Goal: Feedback & Contribution: Leave review/rating

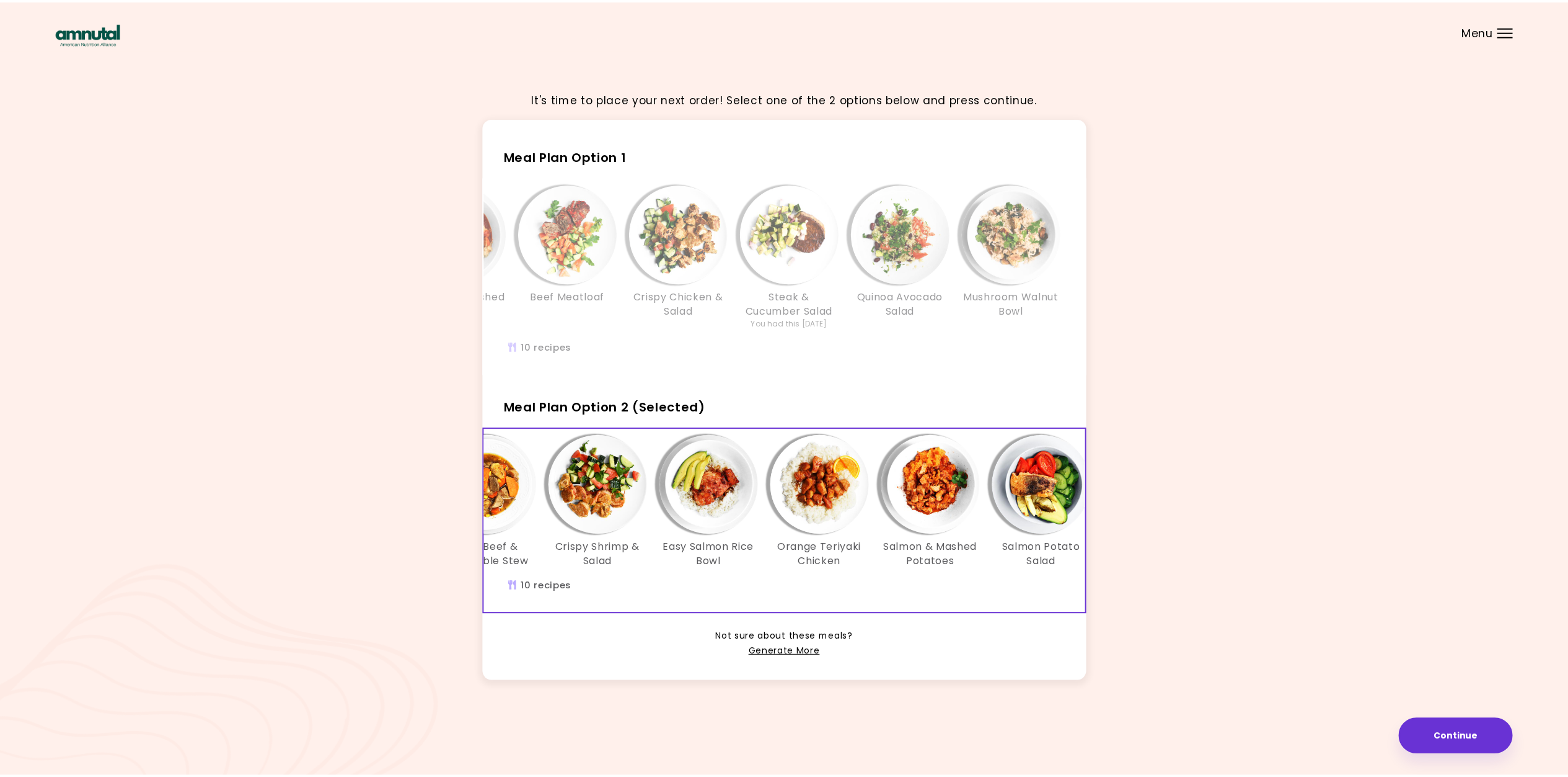
scroll to position [0, 548]
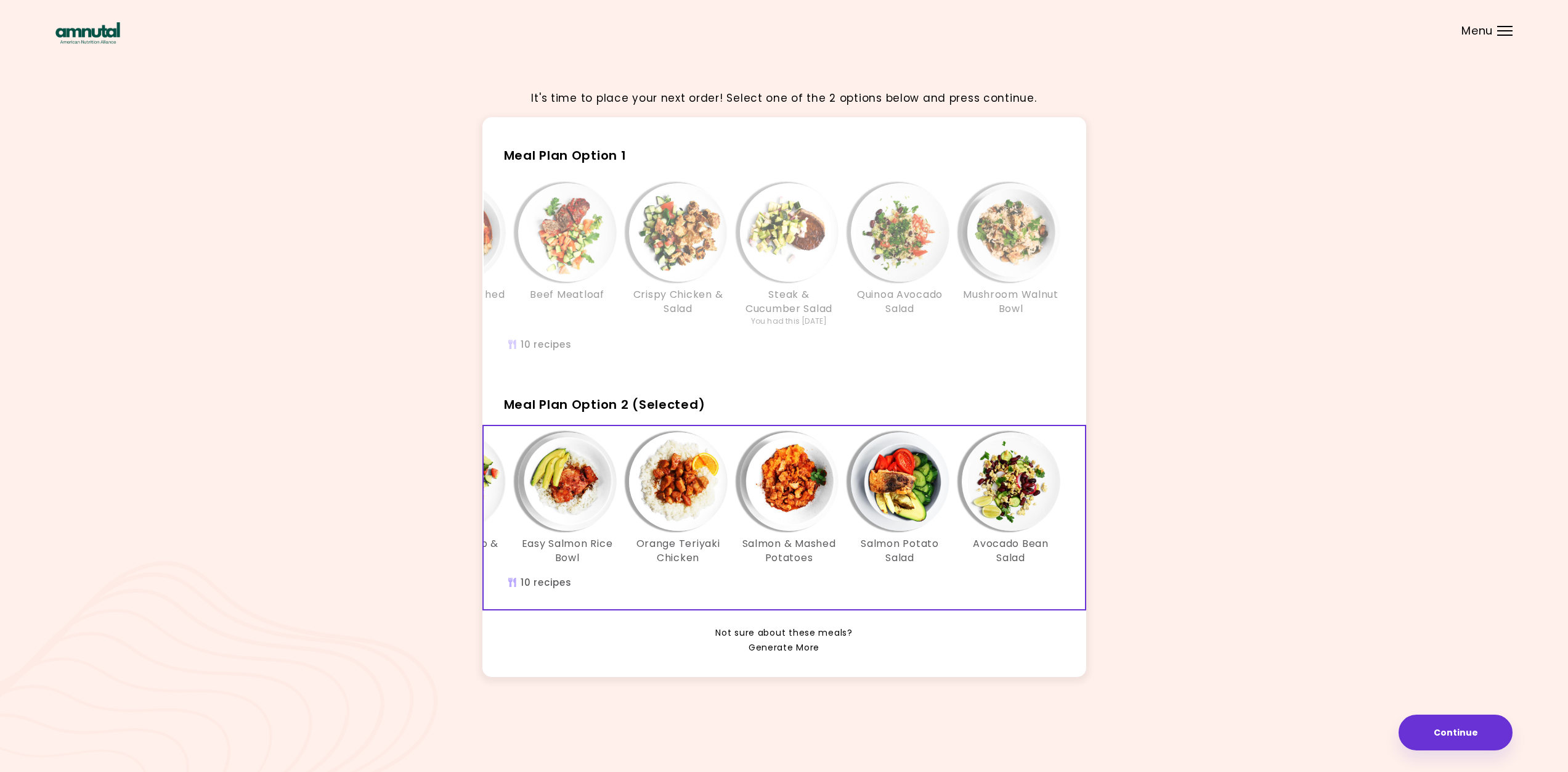
click at [805, 655] on link "Generate More" at bounding box center [784, 647] width 71 height 15
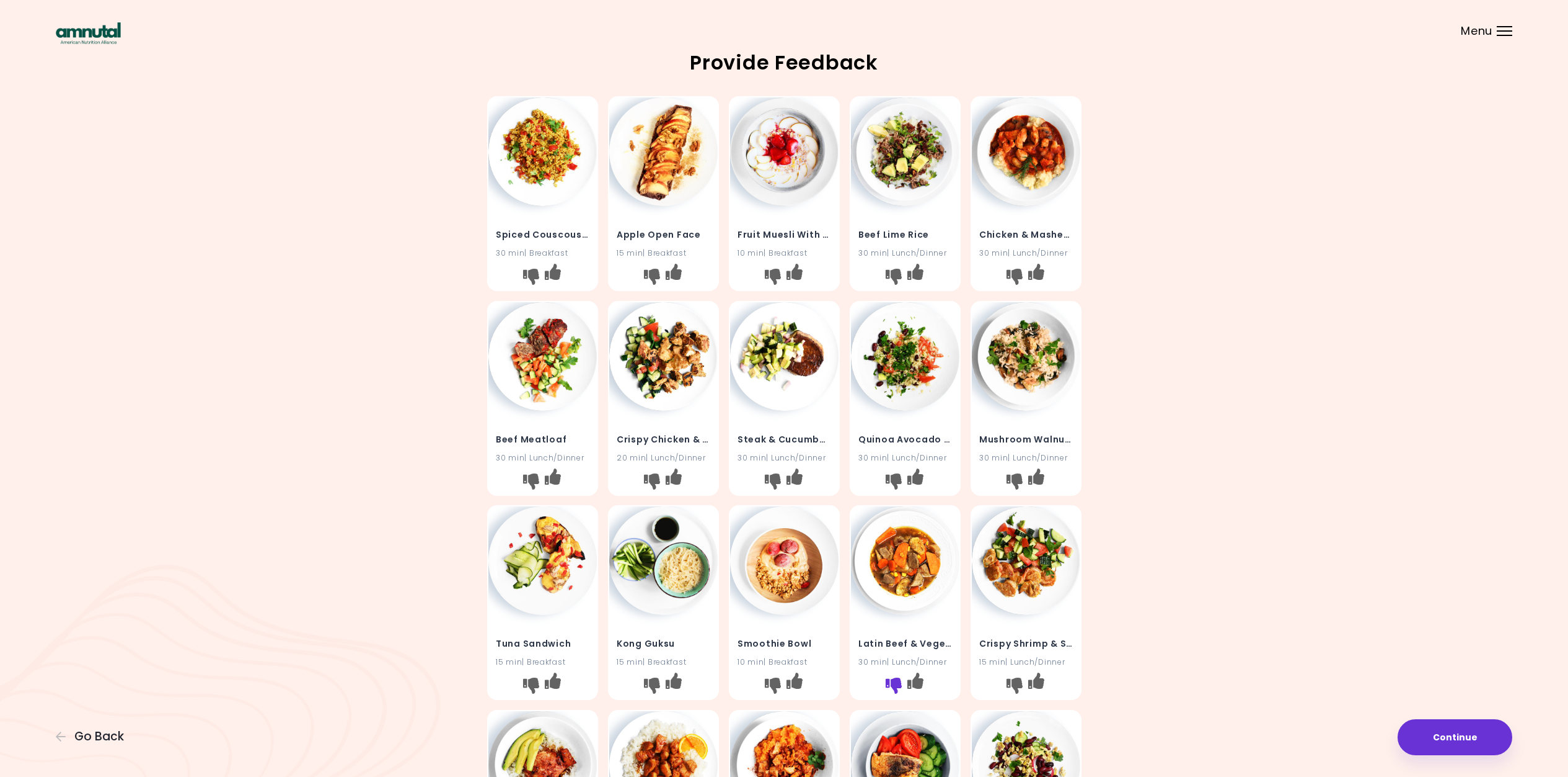
click at [892, 680] on icon "I don't like this recipe" at bounding box center [893, 685] width 16 height 16
click at [773, 682] on icon "I don't like this recipe" at bounding box center [773, 685] width 16 height 16
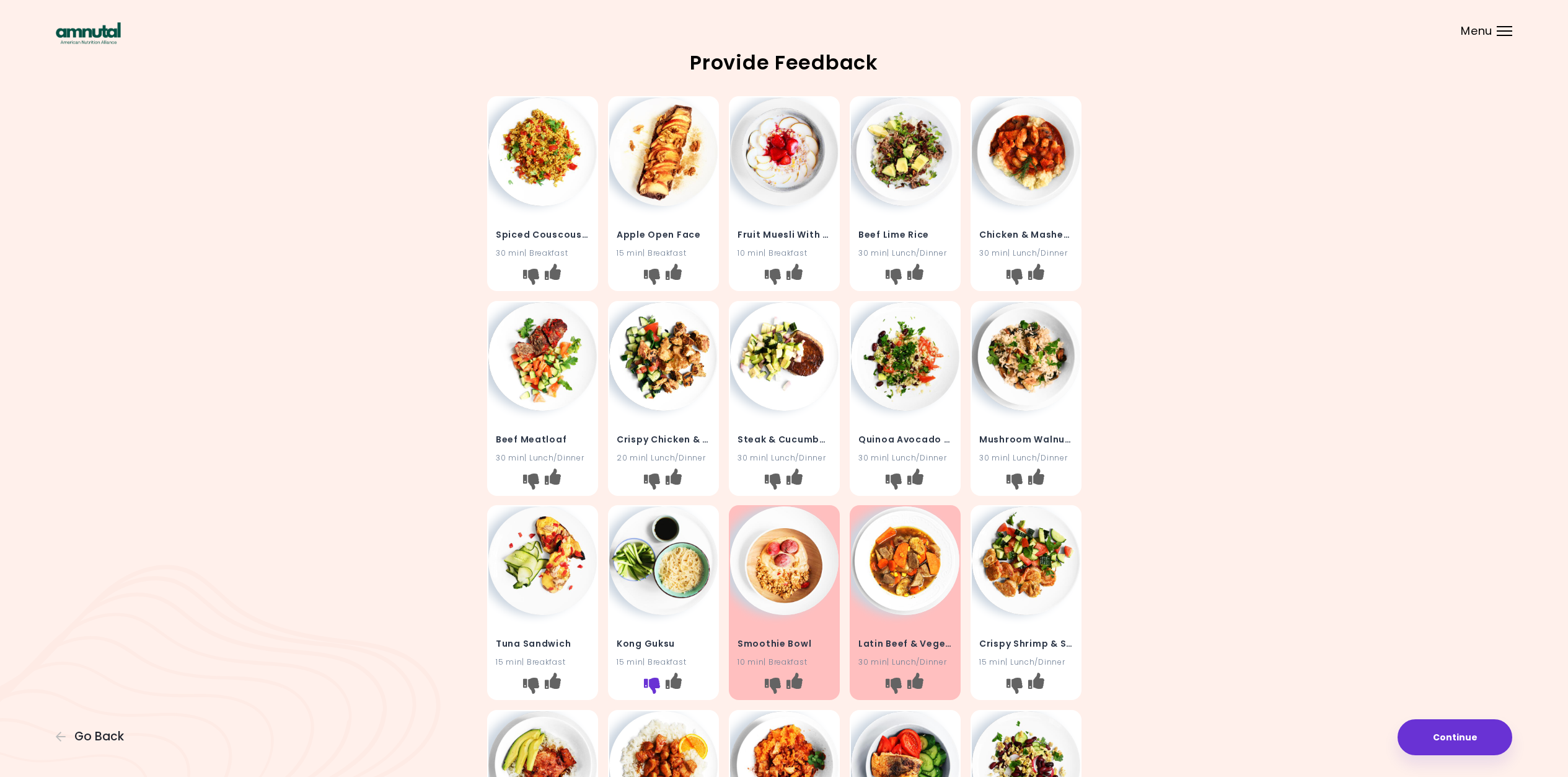
click at [650, 679] on icon "I don't like this recipe" at bounding box center [651, 685] width 16 height 16
click at [529, 679] on icon "I don't like this recipe" at bounding box center [530, 685] width 16 height 16
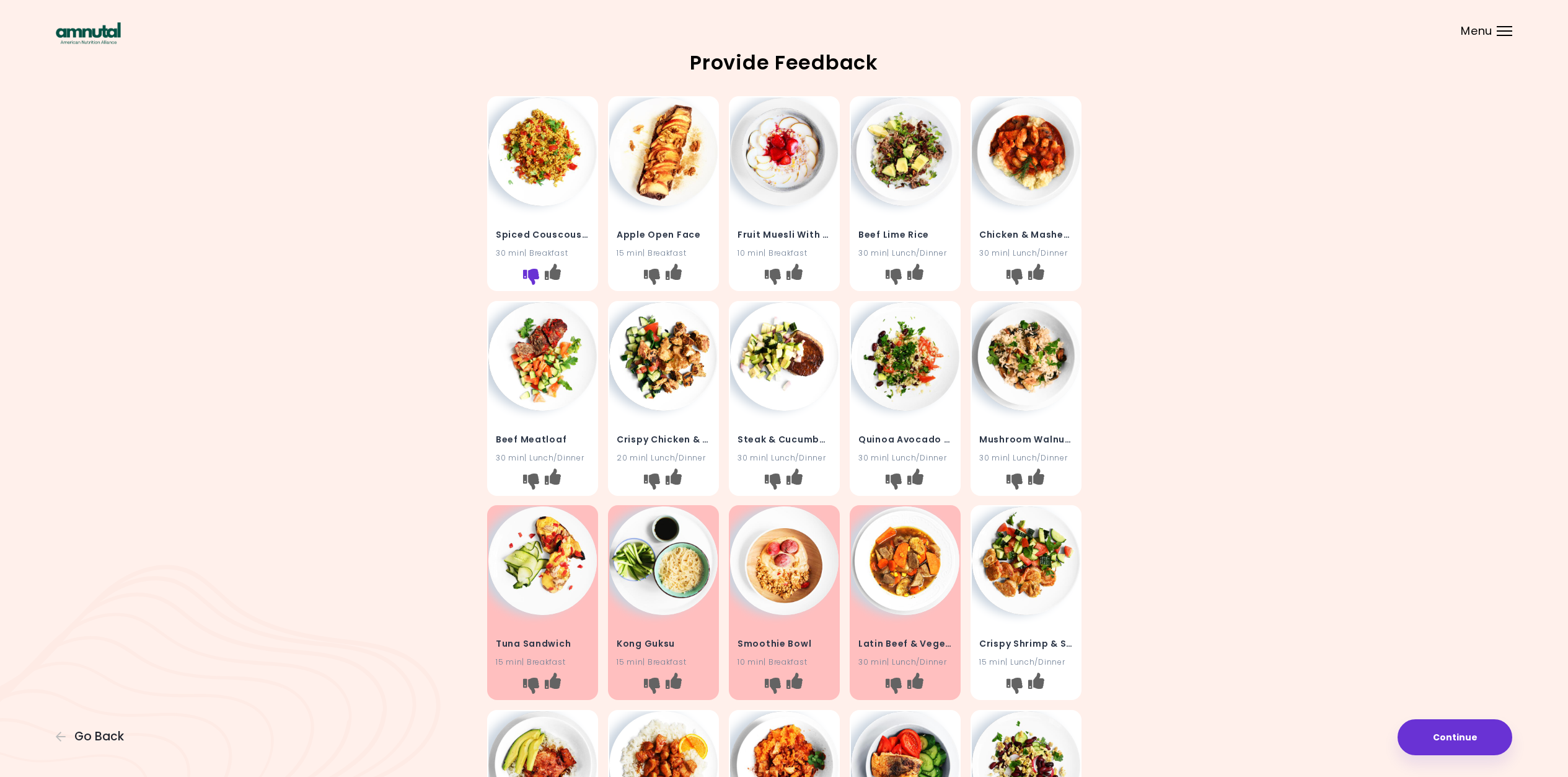
click at [529, 273] on icon "I don't like this recipe" at bounding box center [530, 276] width 16 height 16
click at [649, 275] on icon "I don't like this recipe" at bounding box center [651, 276] width 16 height 16
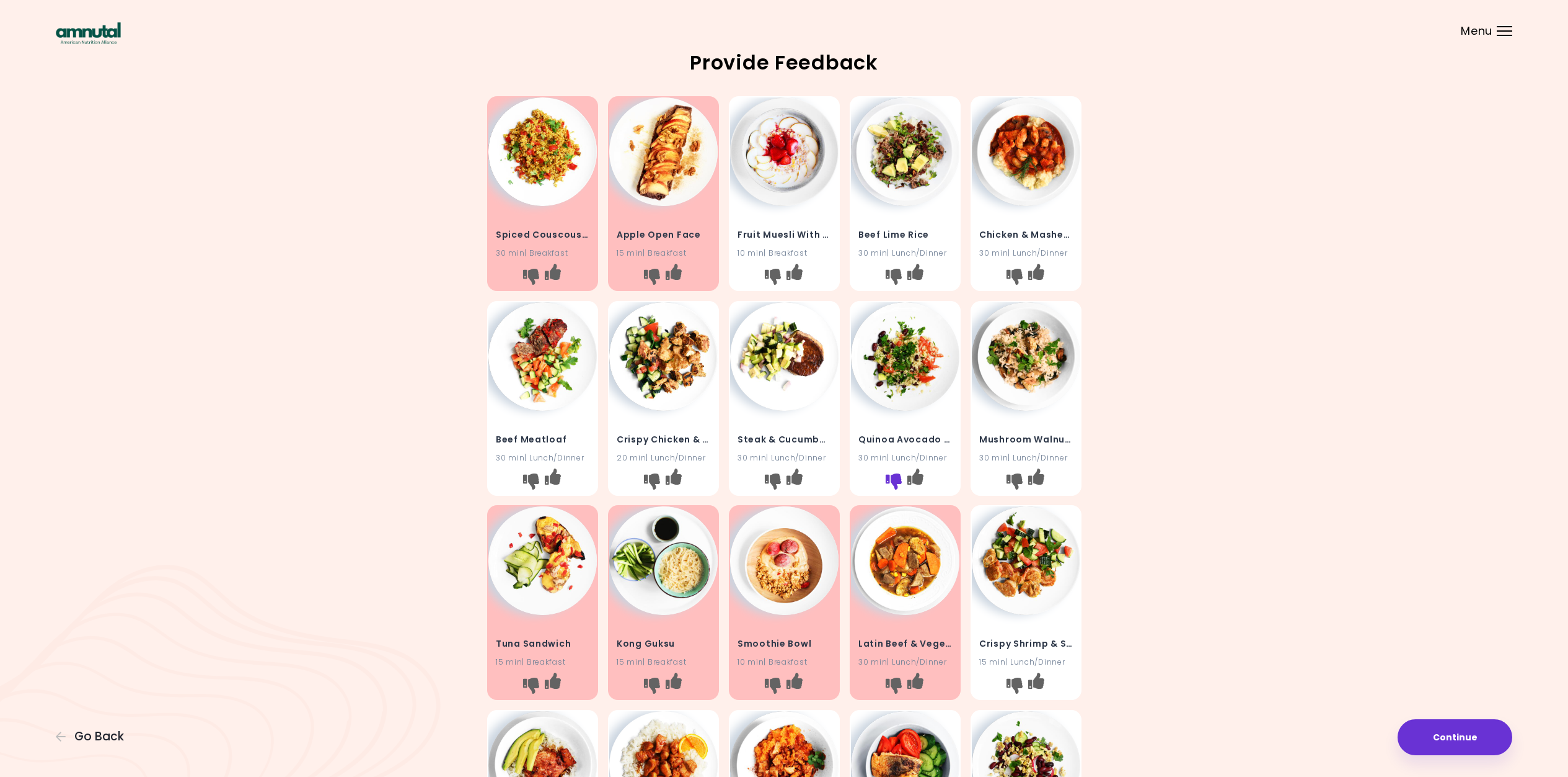
click at [894, 475] on icon "I don't like this recipe" at bounding box center [893, 481] width 16 height 16
click at [798, 474] on icon "I like this recipe" at bounding box center [793, 476] width 16 height 16
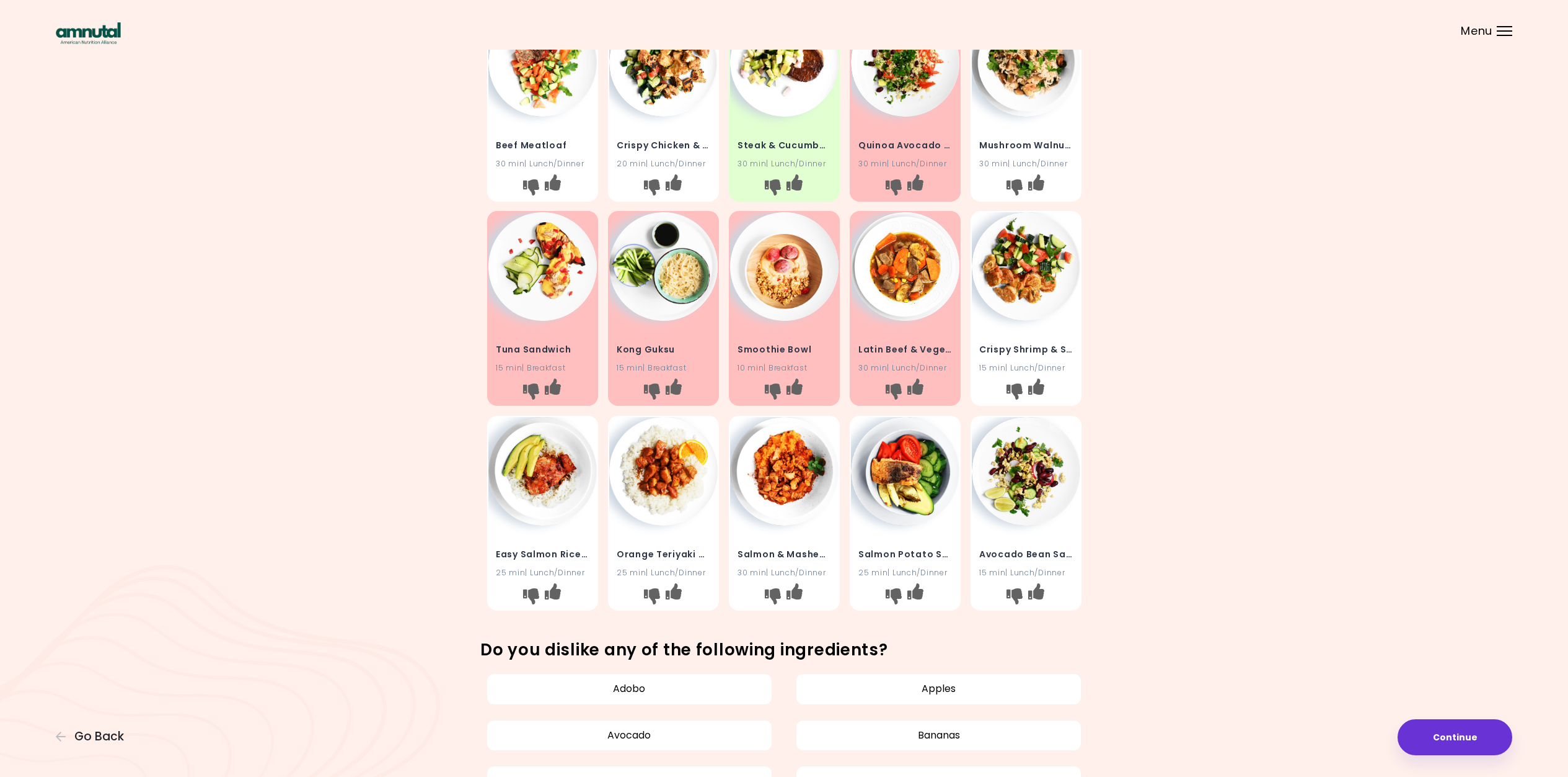
scroll to position [384, 0]
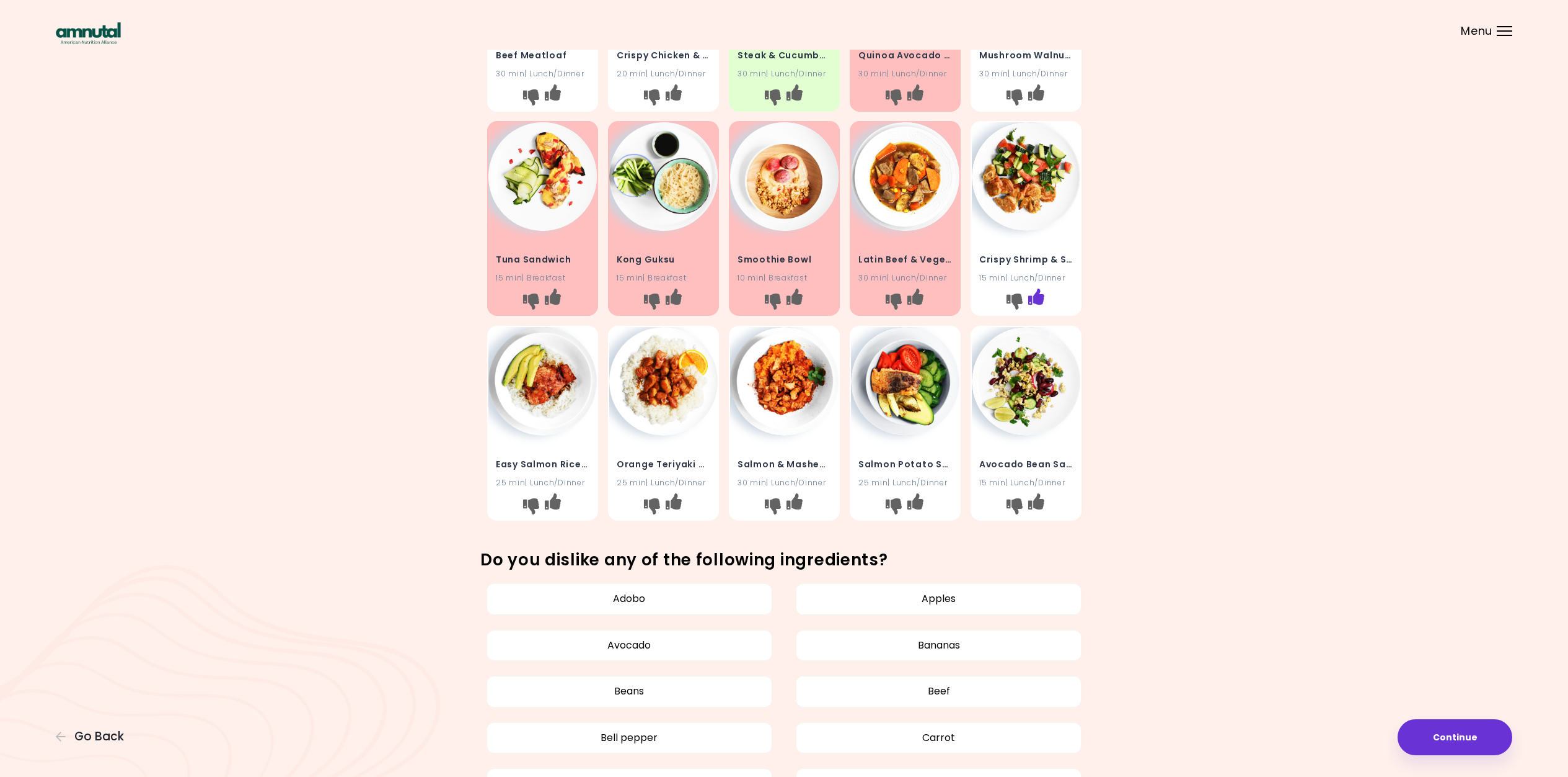
click at [1037, 294] on icon "I like this recipe" at bounding box center [1036, 296] width 16 height 16
click at [916, 498] on icon "I like this recipe" at bounding box center [915, 501] width 16 height 16
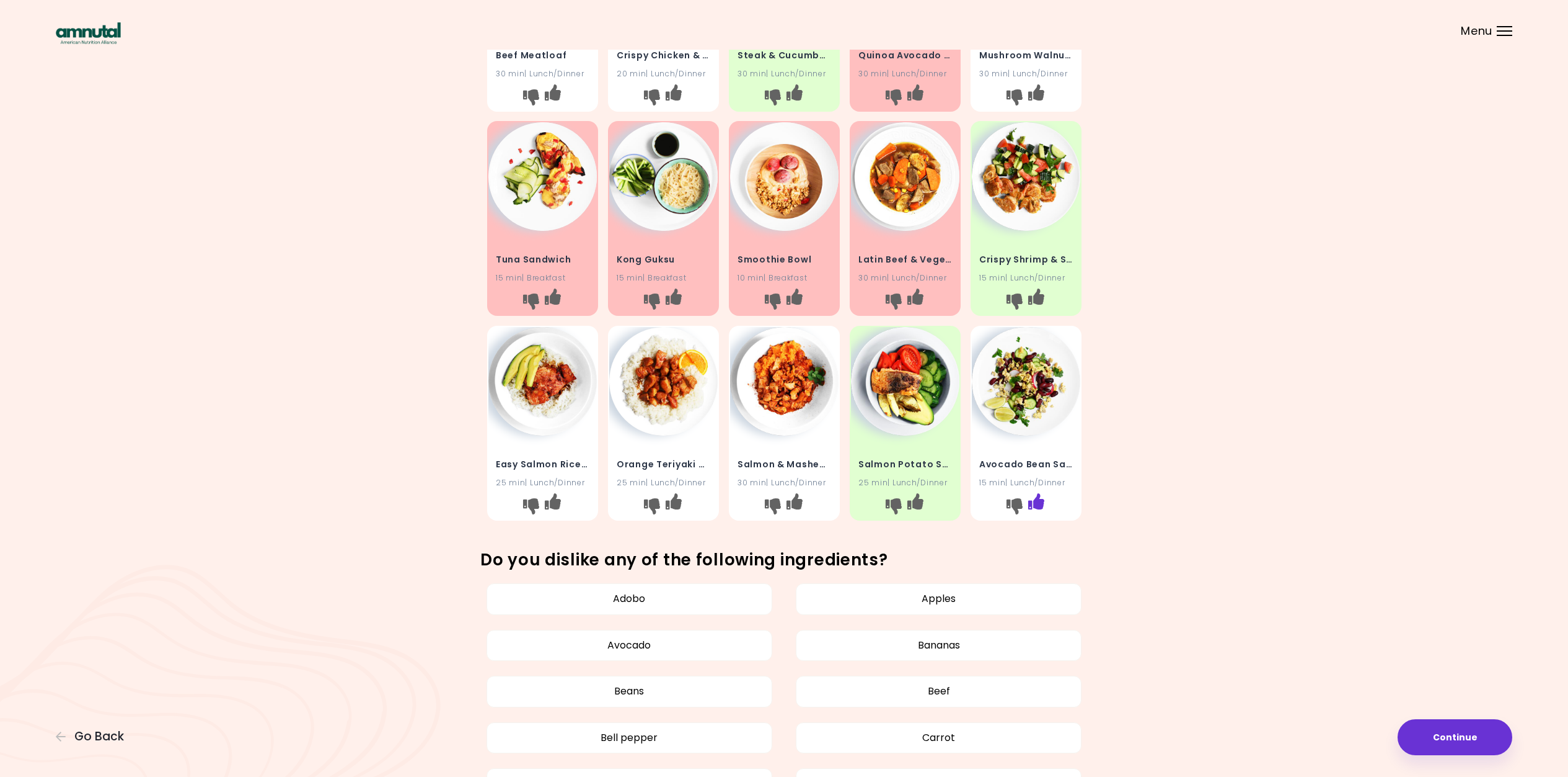
click at [1038, 499] on icon "I like this recipe" at bounding box center [1036, 501] width 16 height 16
click at [553, 500] on icon "I like this recipe" at bounding box center [552, 501] width 16 height 16
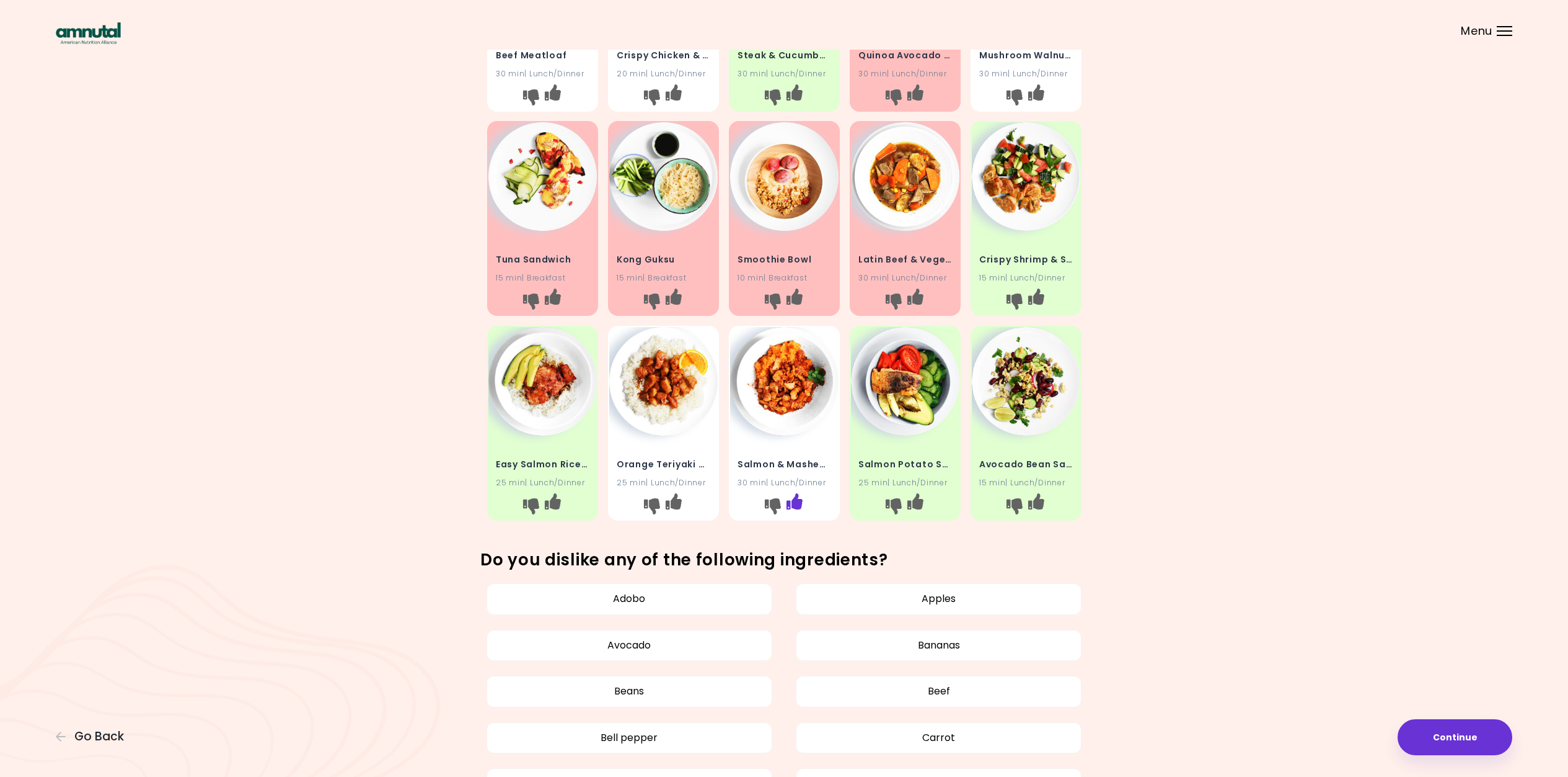
click at [799, 500] on icon "I like this recipe" at bounding box center [793, 501] width 16 height 16
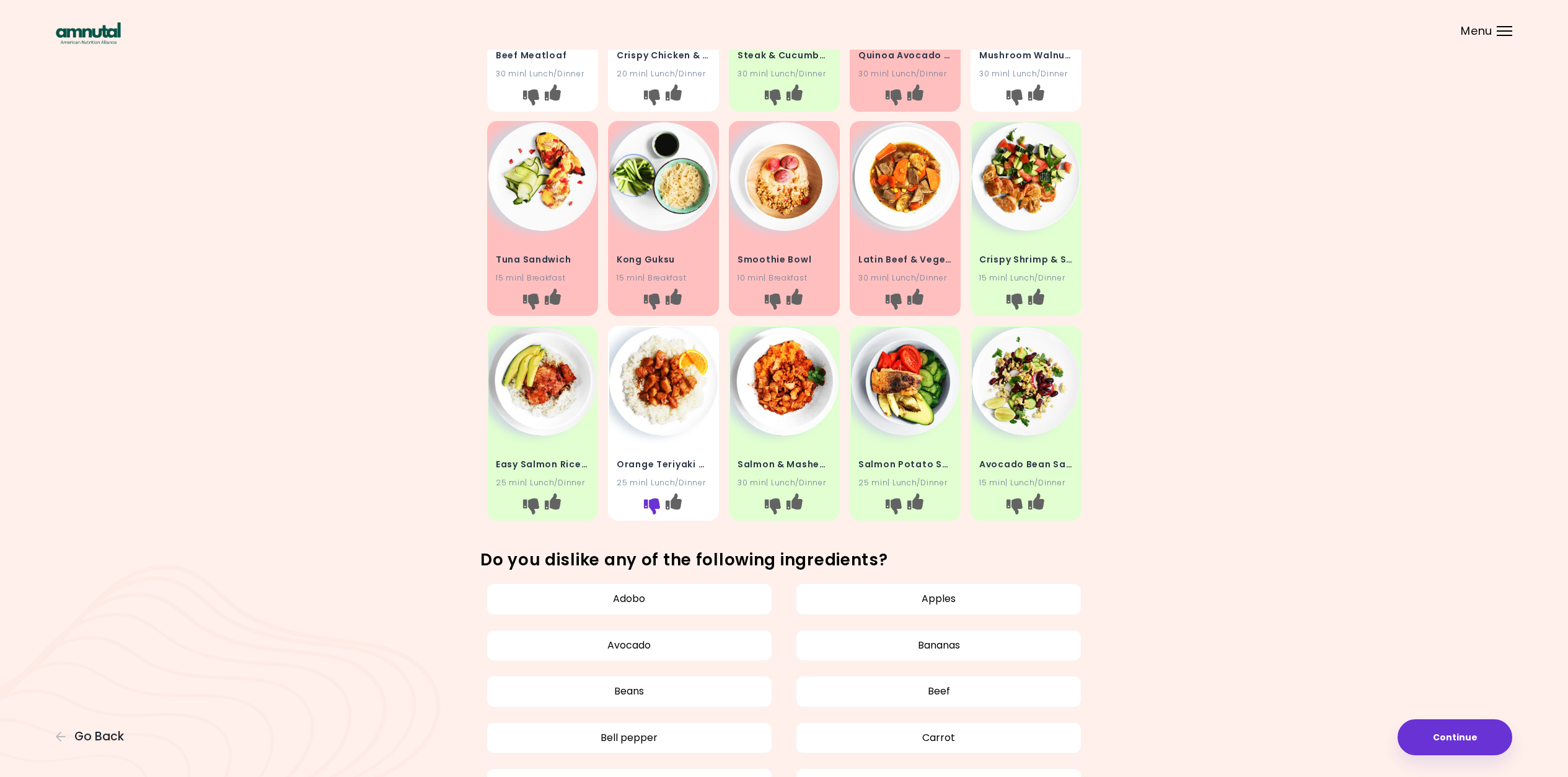
click at [653, 503] on icon "I don't like this recipe" at bounding box center [651, 506] width 16 height 16
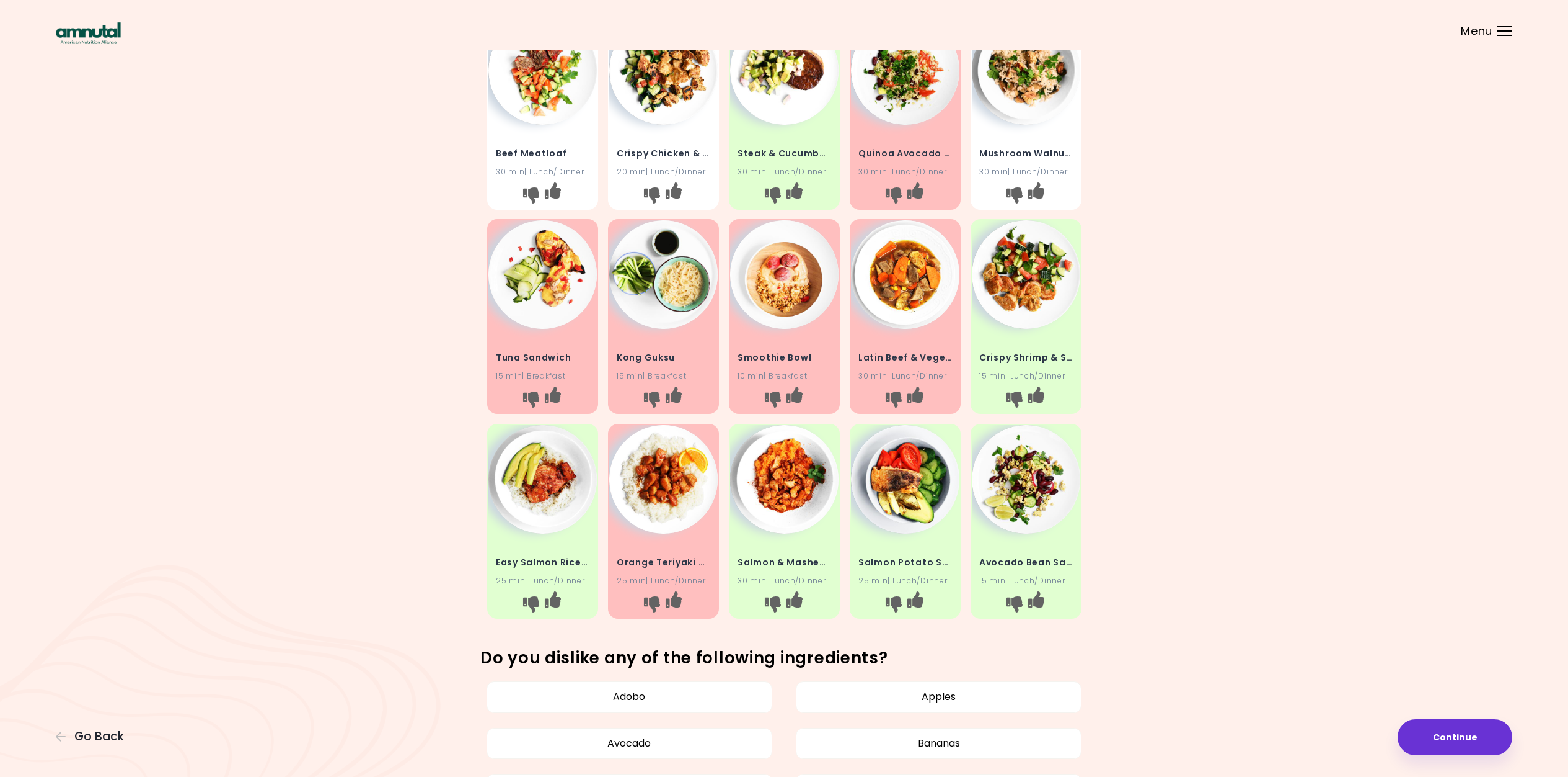
scroll to position [178, 0]
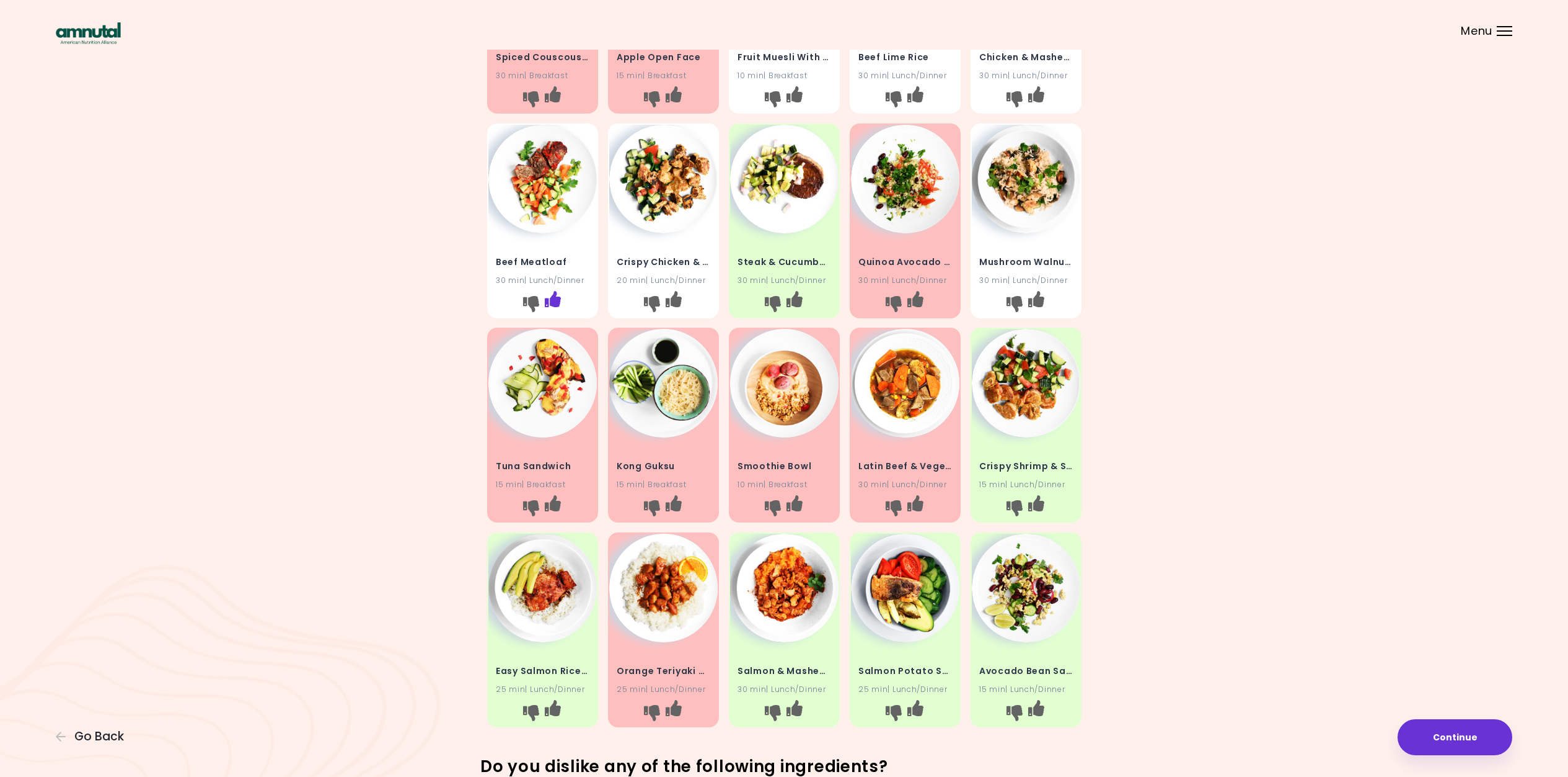
click at [548, 296] on icon "I like this recipe" at bounding box center [552, 298] width 16 height 16
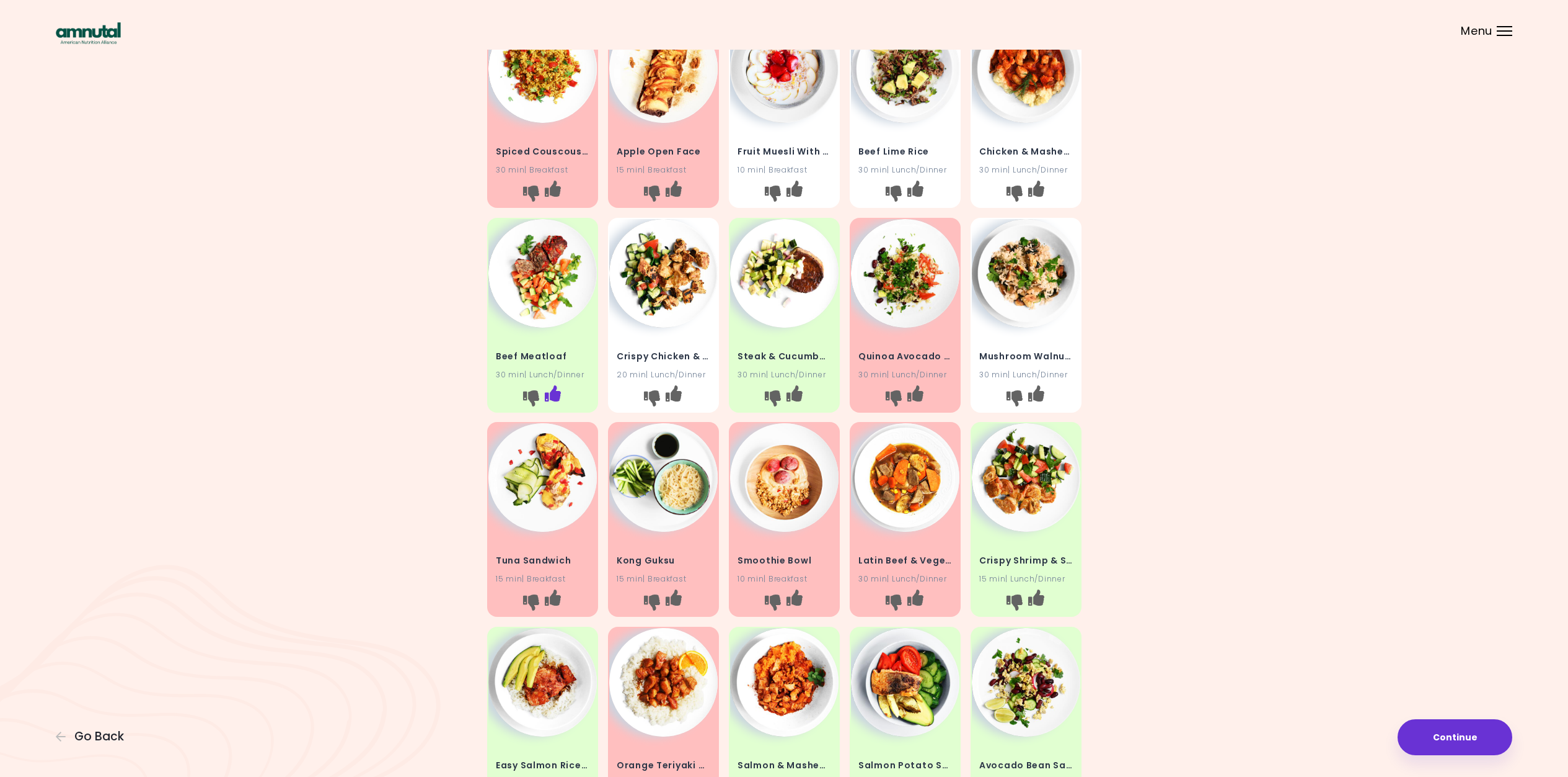
scroll to position [0, 0]
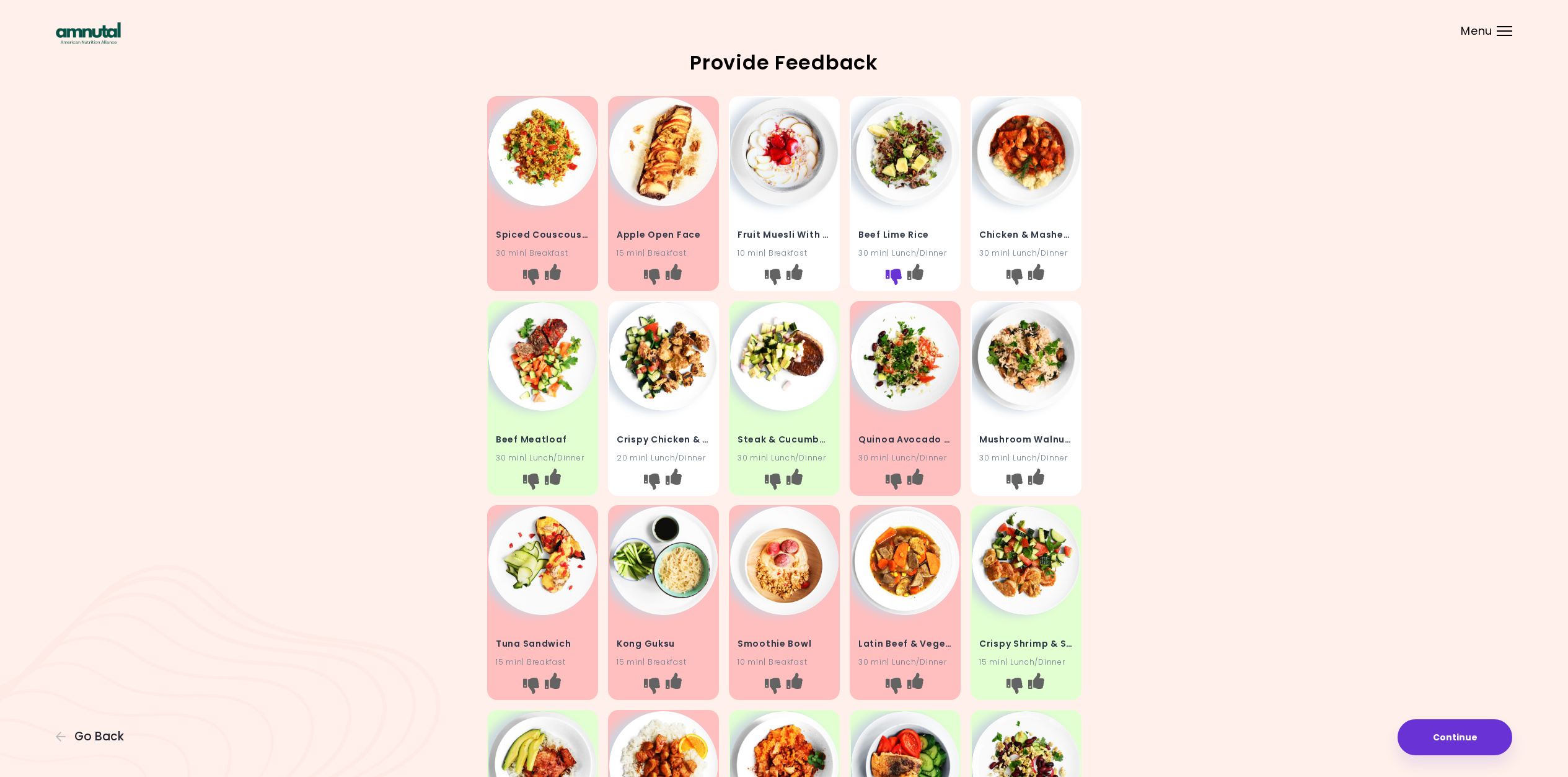
click at [898, 272] on icon "I don't like this recipe" at bounding box center [893, 276] width 16 height 16
click at [1034, 267] on icon "I like this recipe" at bounding box center [1036, 271] width 16 height 16
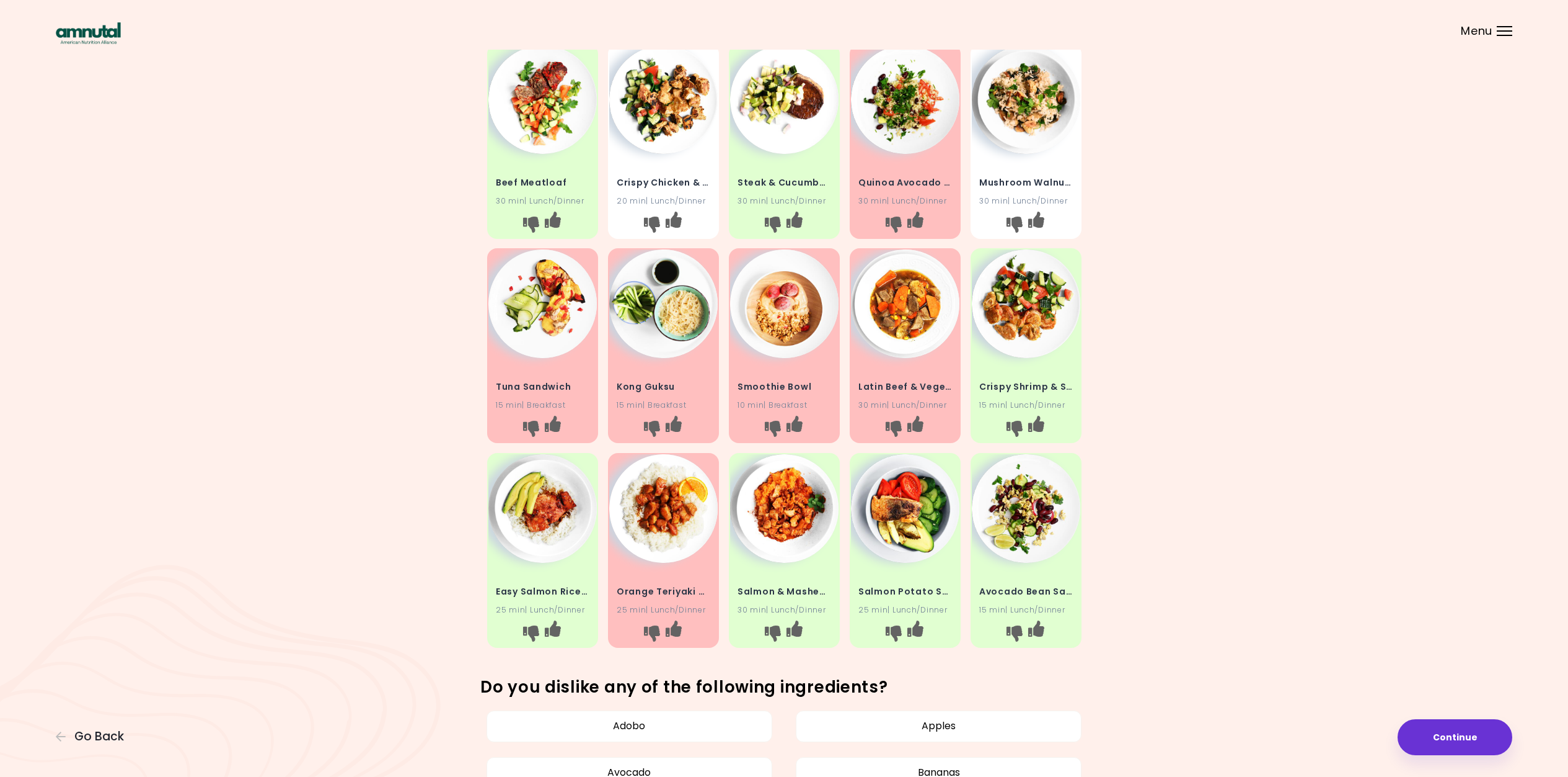
scroll to position [757, 0]
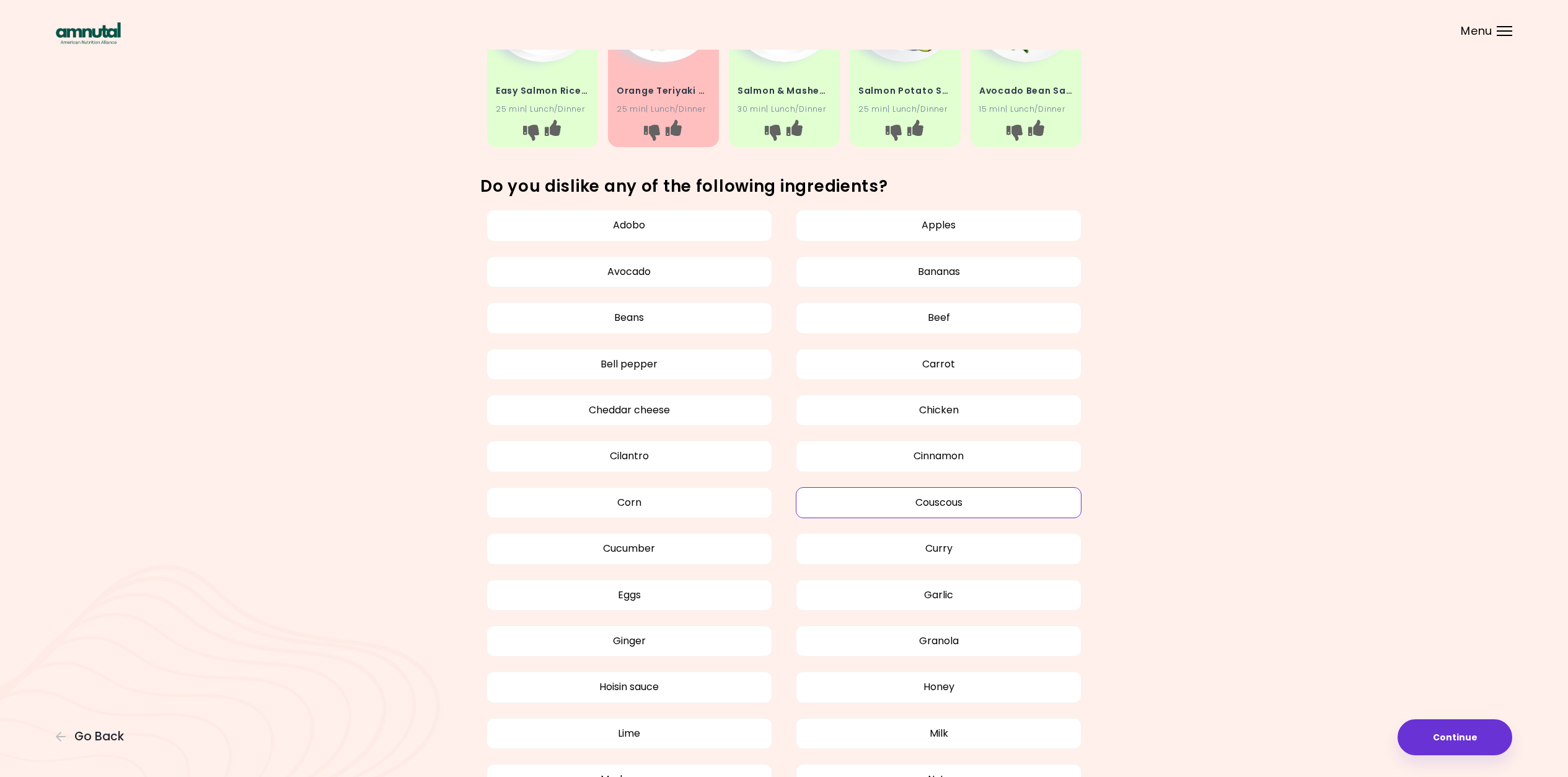
click at [934, 497] on button "Couscous" at bounding box center [938, 502] width 286 height 31
click at [930, 543] on button "Curry" at bounding box center [938, 548] width 286 height 31
click at [628, 681] on button "Hoisin sauce" at bounding box center [629, 686] width 286 height 31
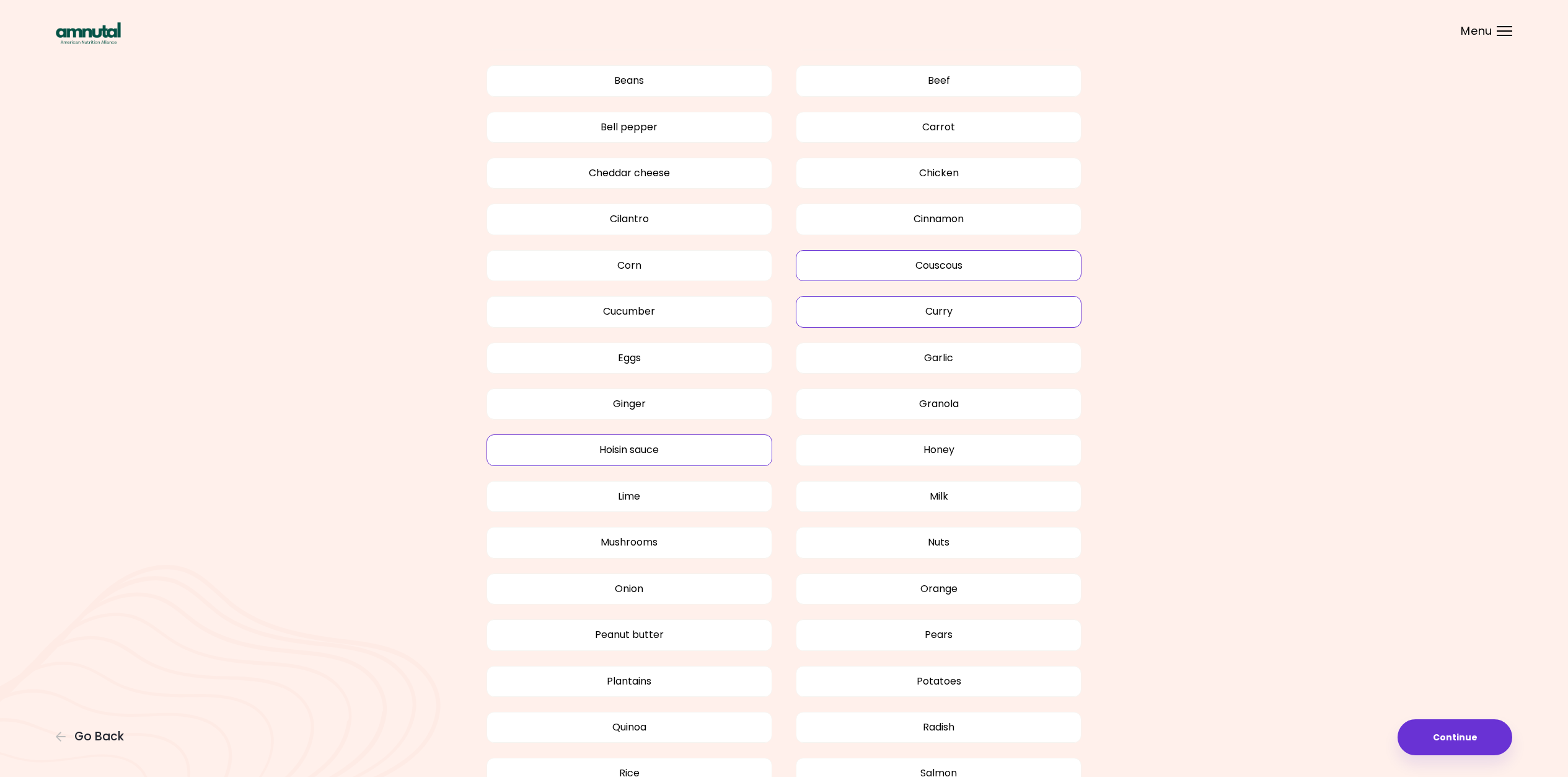
scroll to position [1137, 0]
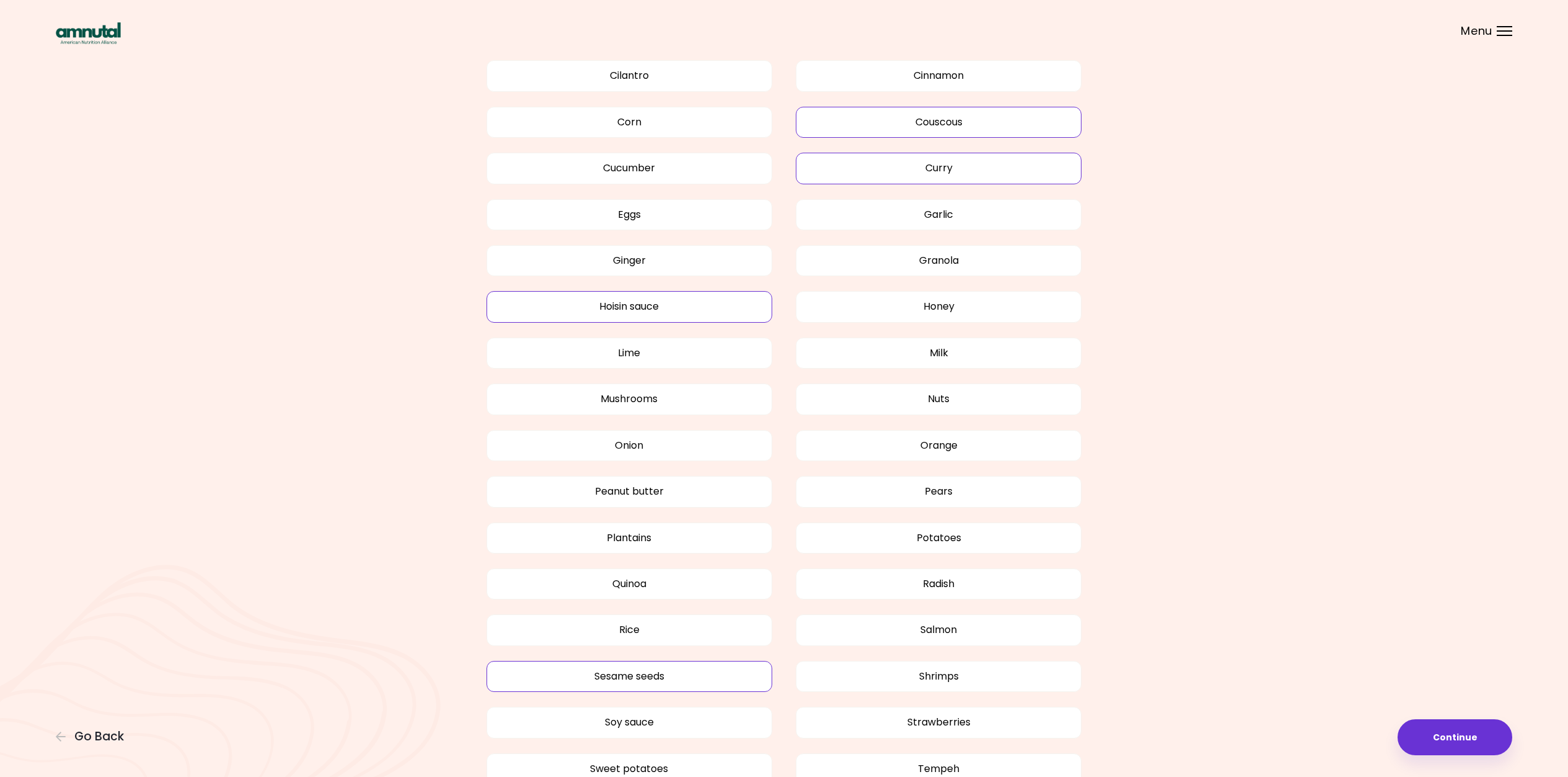
click at [648, 667] on button "Sesame seeds" at bounding box center [629, 675] width 286 height 31
click at [622, 719] on button "Soy sauce" at bounding box center [629, 721] width 286 height 31
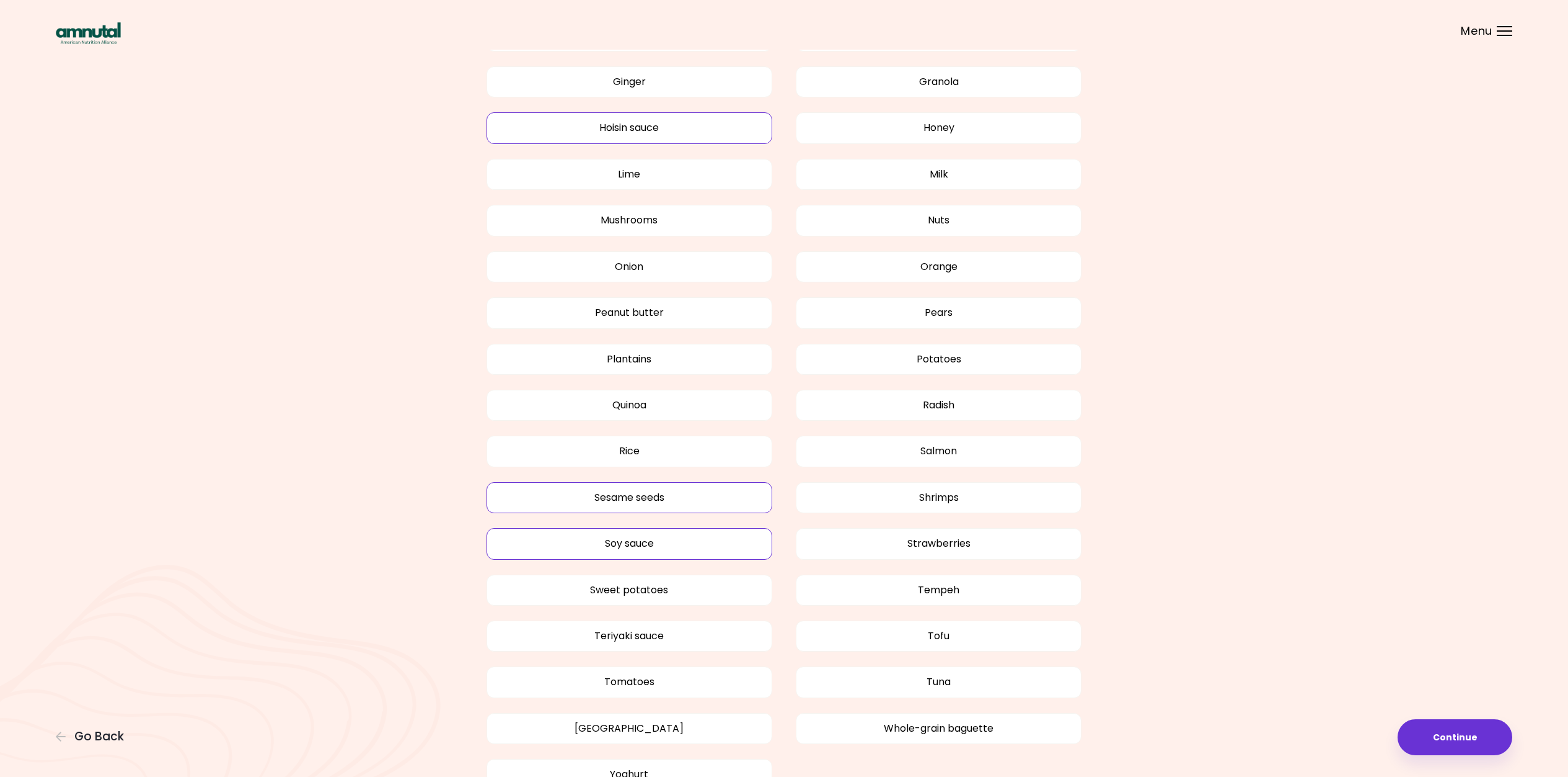
scroll to position [1319, 0]
click at [636, 626] on button "Teriyaki sauce" at bounding box center [629, 632] width 286 height 31
click at [943, 625] on button "Tofu" at bounding box center [938, 632] width 286 height 31
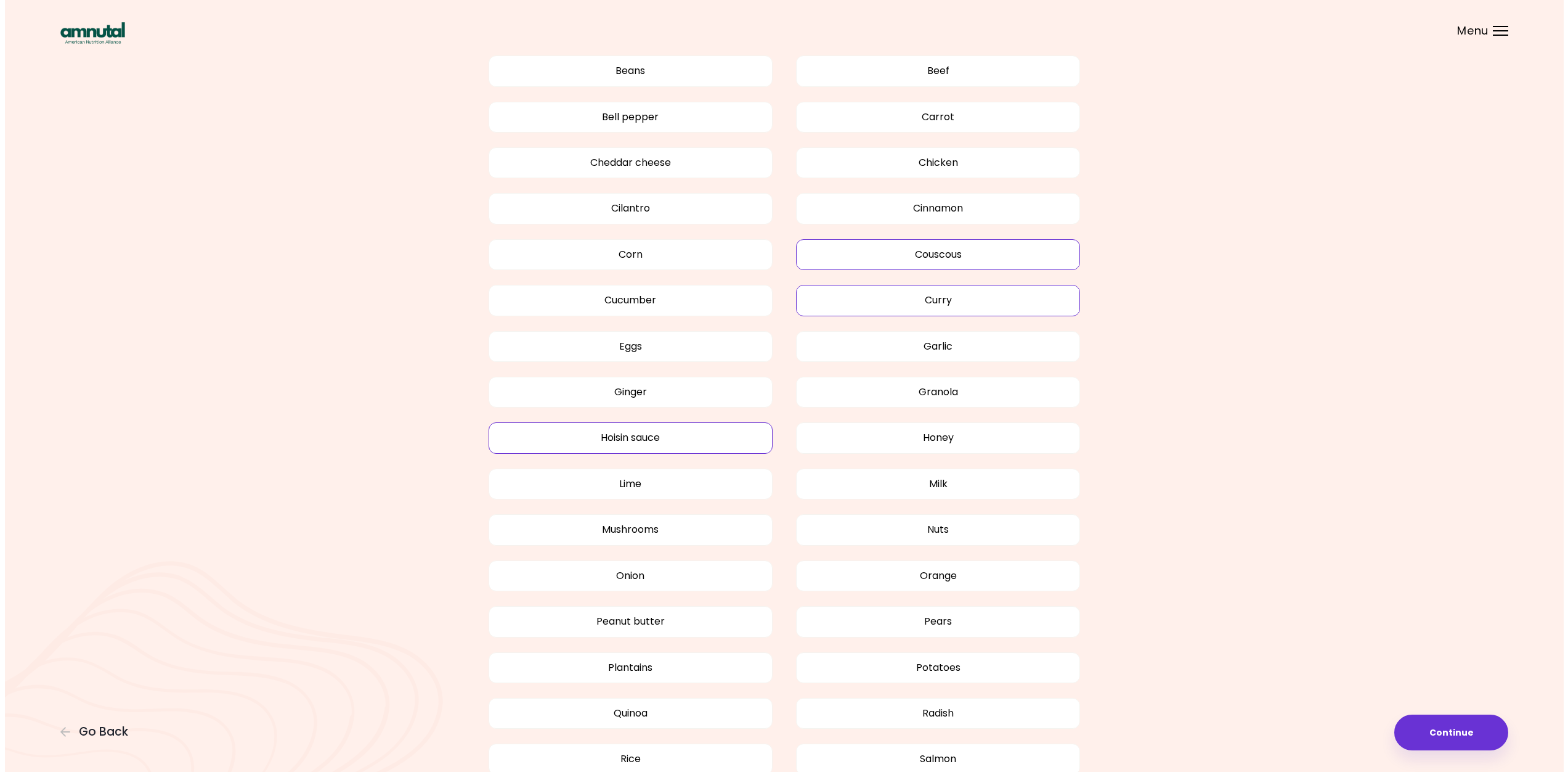
scroll to position [565, 0]
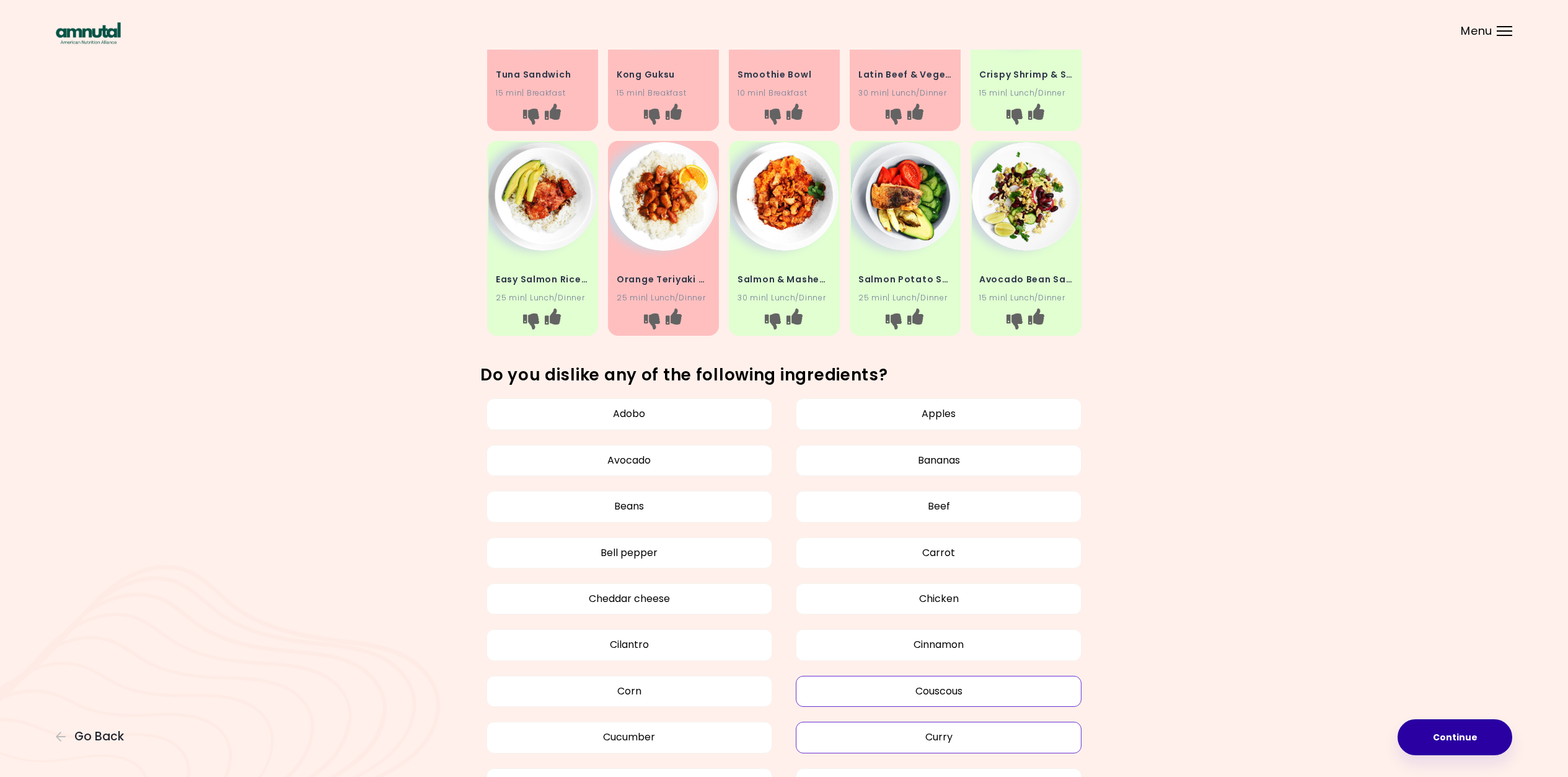
click at [1437, 732] on button "Continue" at bounding box center [1454, 737] width 115 height 36
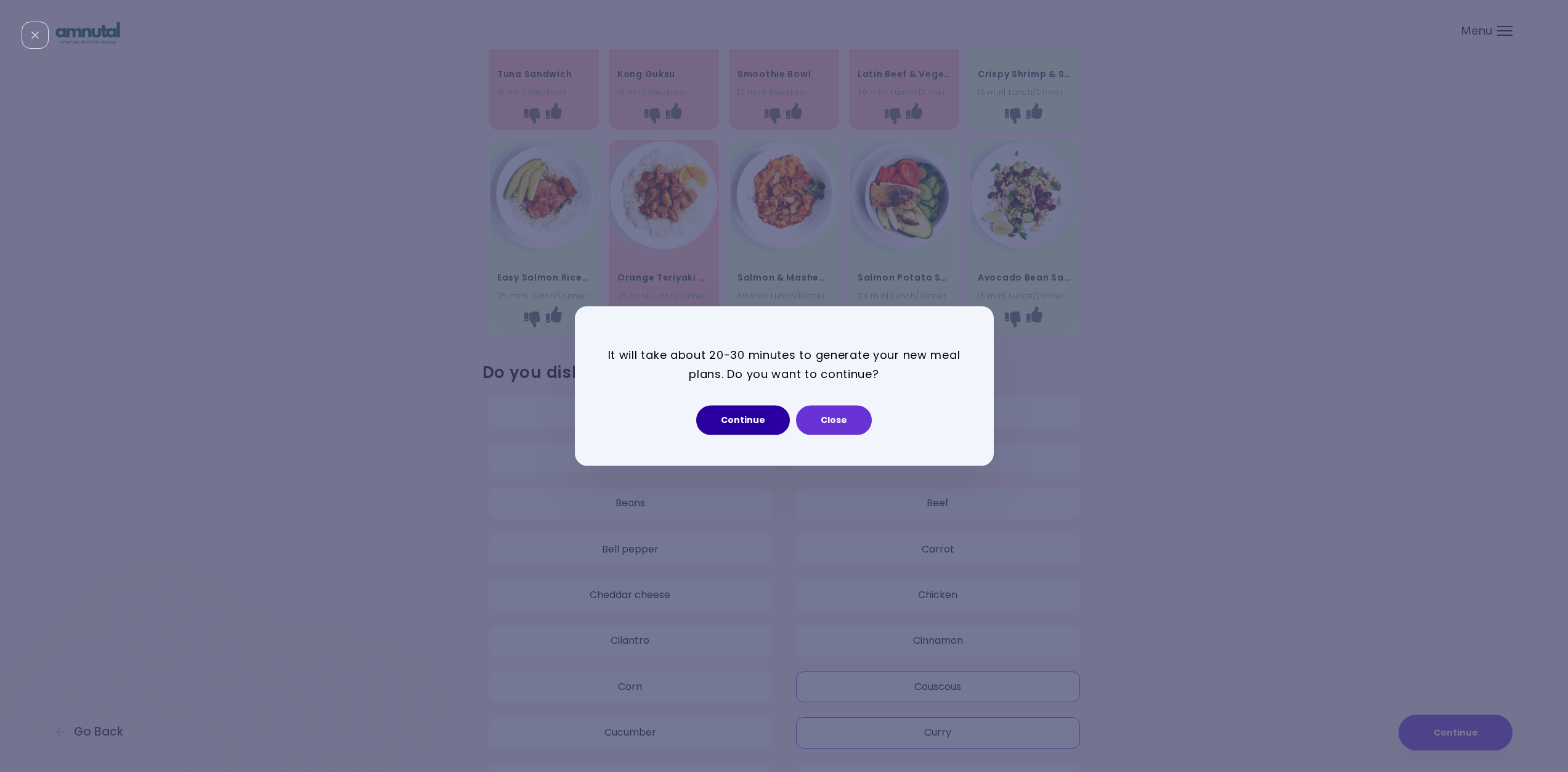
click at [742, 428] on button "Continue" at bounding box center [743, 420] width 94 height 30
